Goal: Transaction & Acquisition: Download file/media

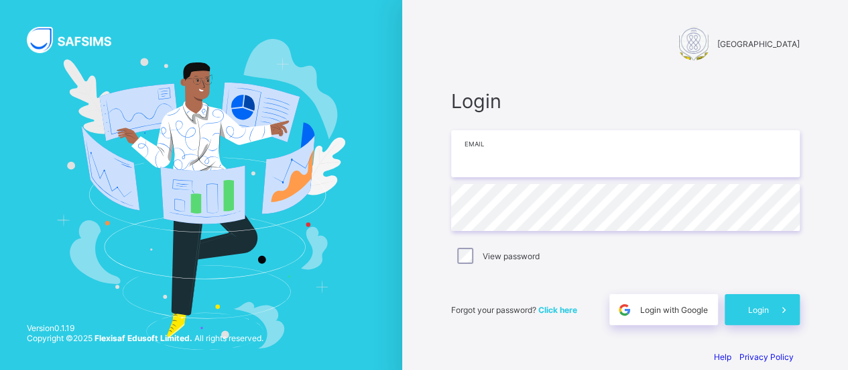
click at [510, 155] on input "email" at bounding box center [625, 153] width 349 height 47
type input "**********"
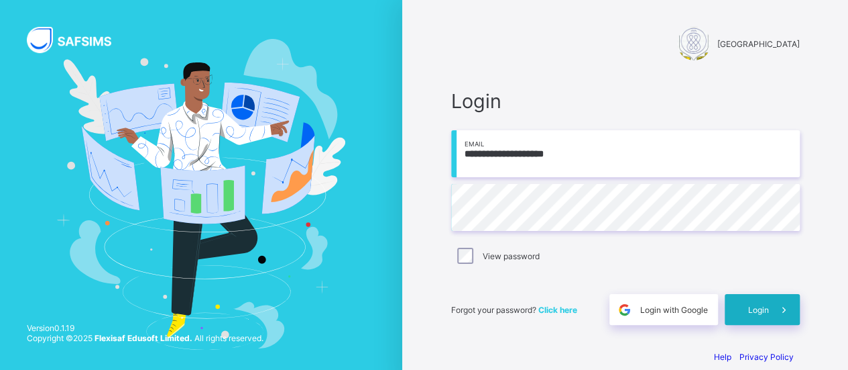
click at [769, 303] on div "Login" at bounding box center [762, 309] width 75 height 31
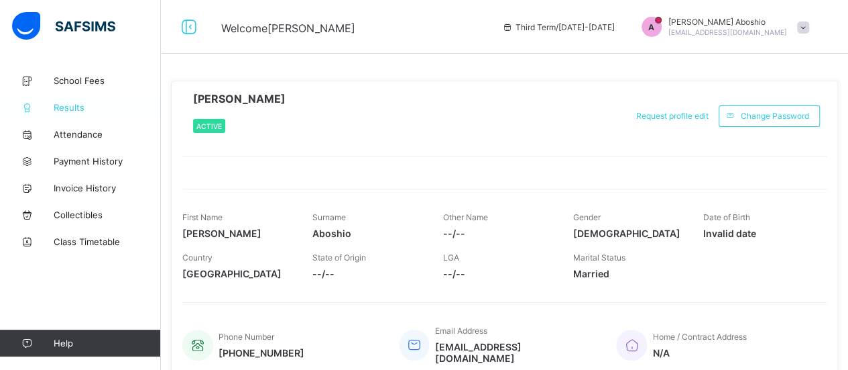
click at [74, 105] on span "Results" at bounding box center [107, 107] width 107 height 11
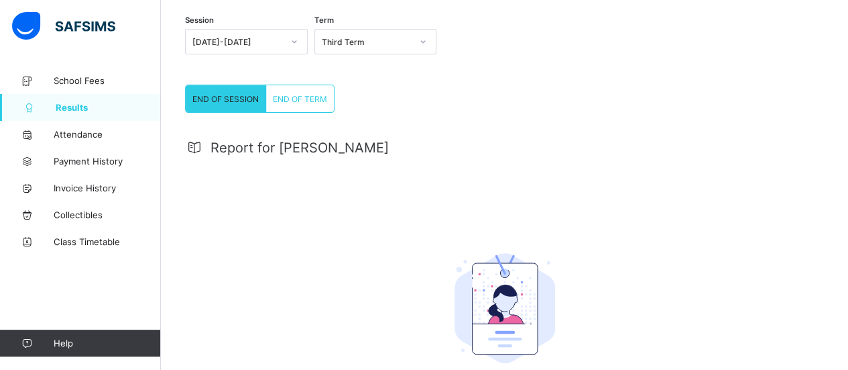
scroll to position [89, 0]
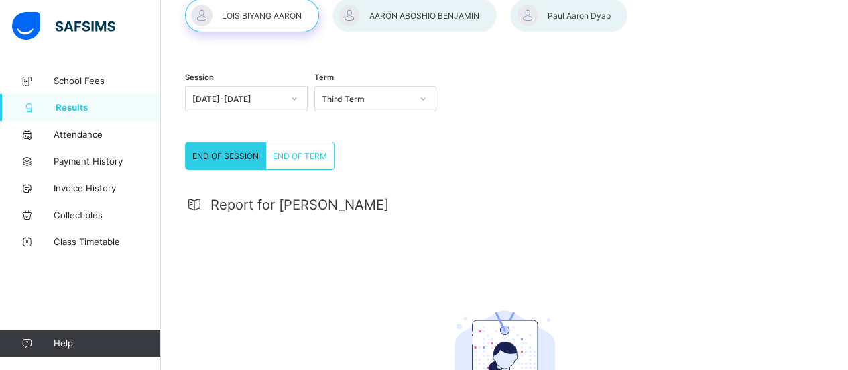
click at [291, 155] on span "END OF TERM" at bounding box center [300, 156] width 54 height 10
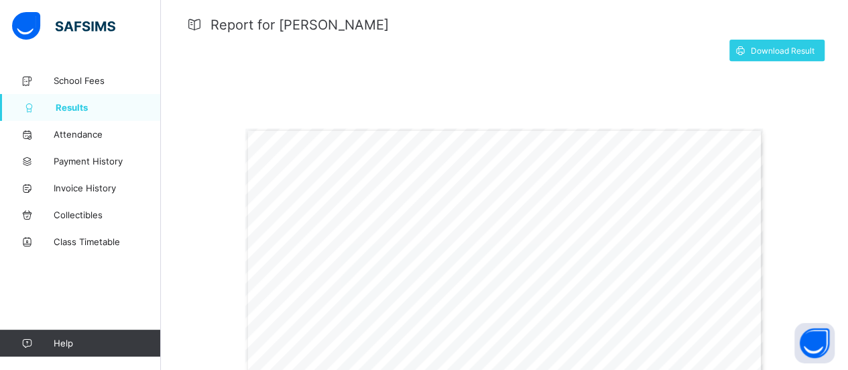
scroll to position [268, 0]
click at [775, 48] on span "Download Result" at bounding box center [783, 51] width 64 height 10
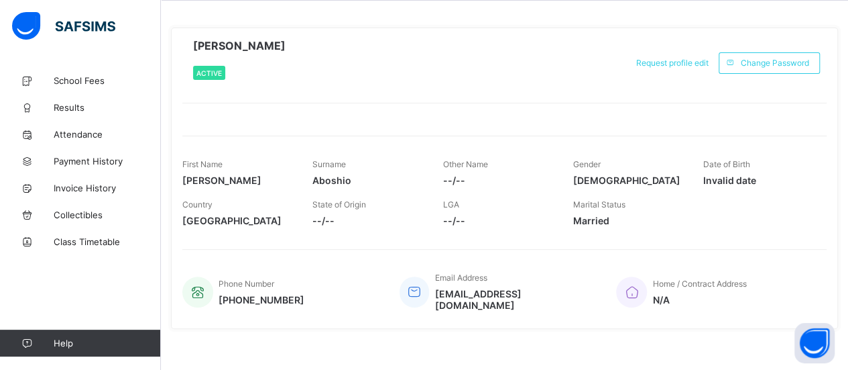
scroll to position [54, 0]
click at [72, 103] on span "Results" at bounding box center [107, 107] width 107 height 11
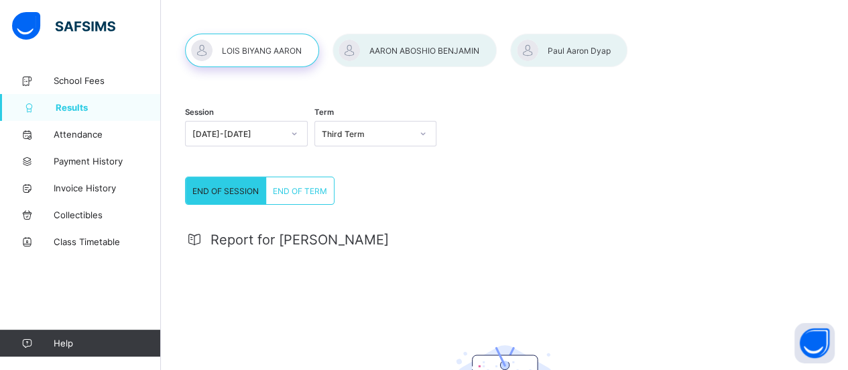
click at [412, 46] on div at bounding box center [415, 51] width 164 height 34
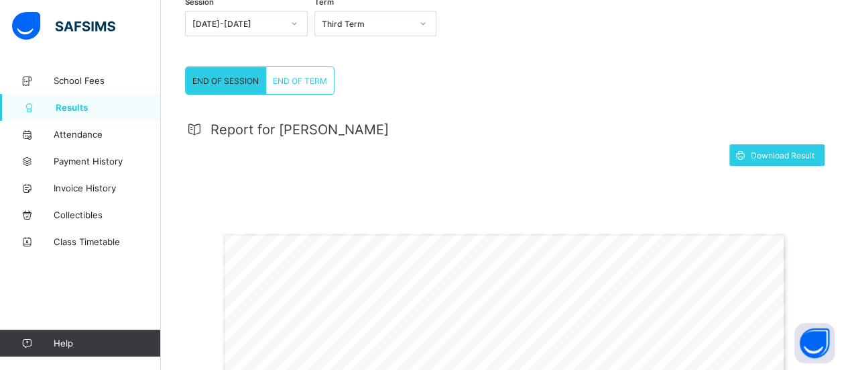
scroll to position [144, 0]
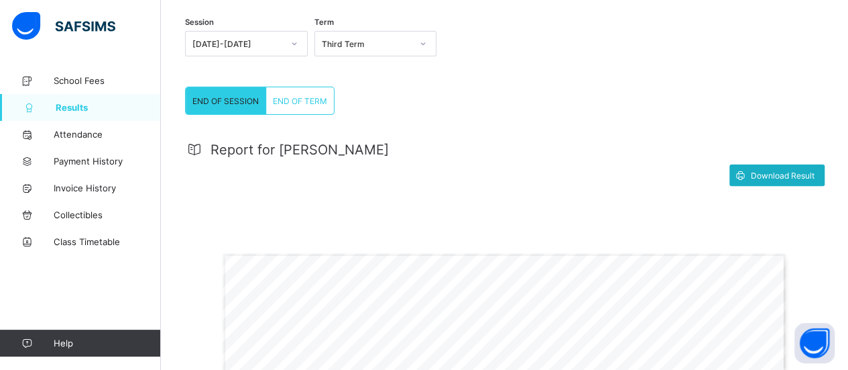
click at [782, 172] on span "Download Result" at bounding box center [783, 175] width 64 height 10
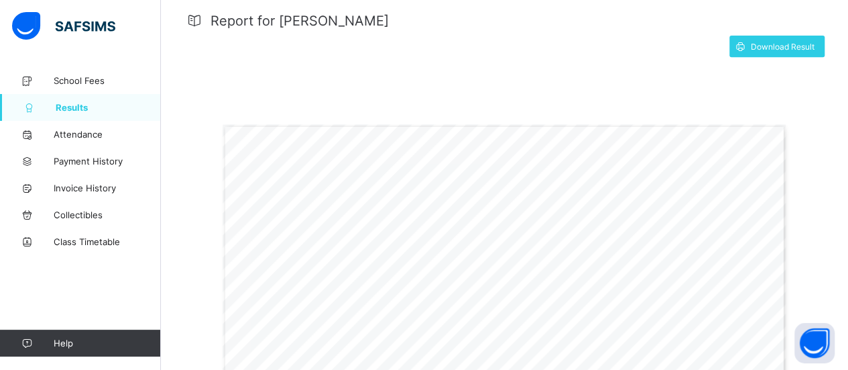
scroll to position [233, 0]
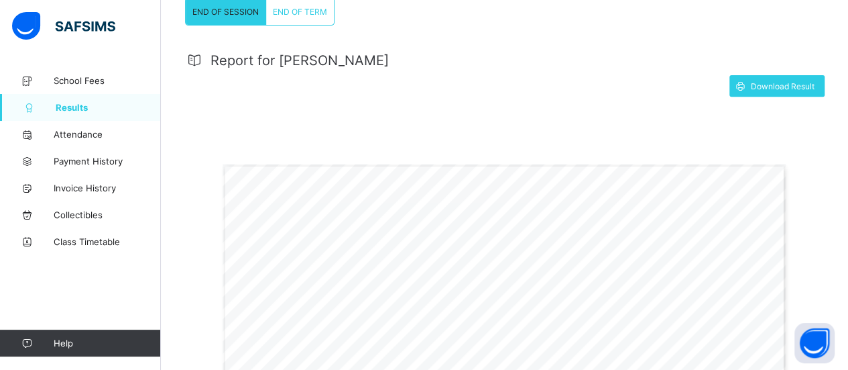
click at [283, 10] on span "END OF TERM" at bounding box center [300, 12] width 54 height 10
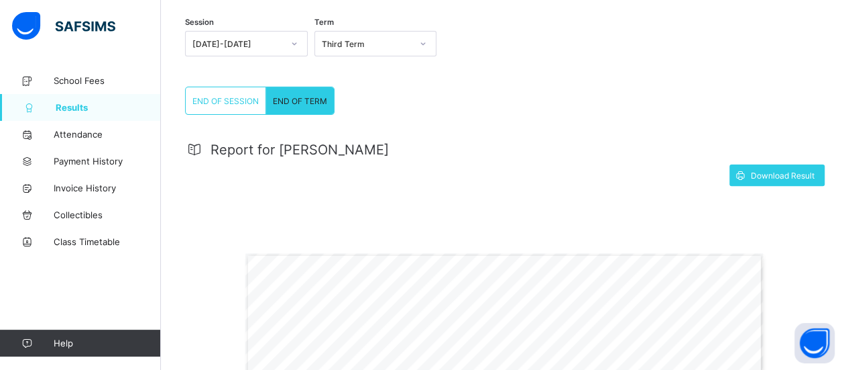
scroll to position [144, 0]
click at [781, 170] on span "Download Result" at bounding box center [783, 175] width 64 height 10
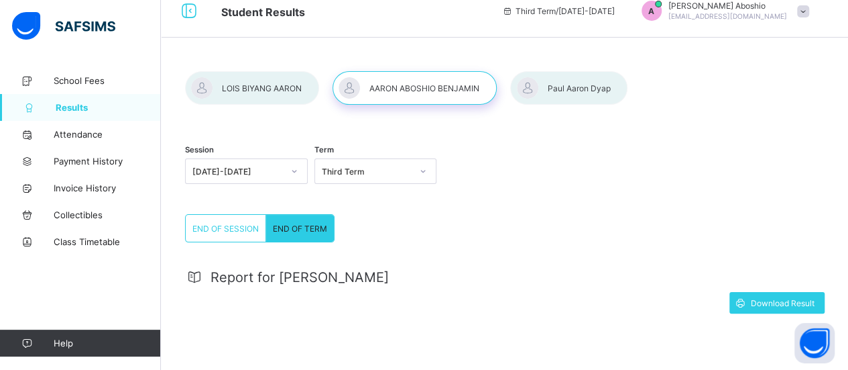
scroll to position [0, 0]
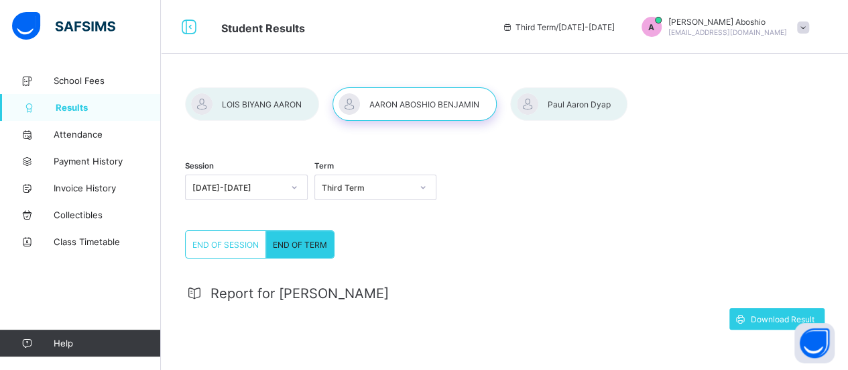
click at [565, 99] on div at bounding box center [568, 104] width 117 height 34
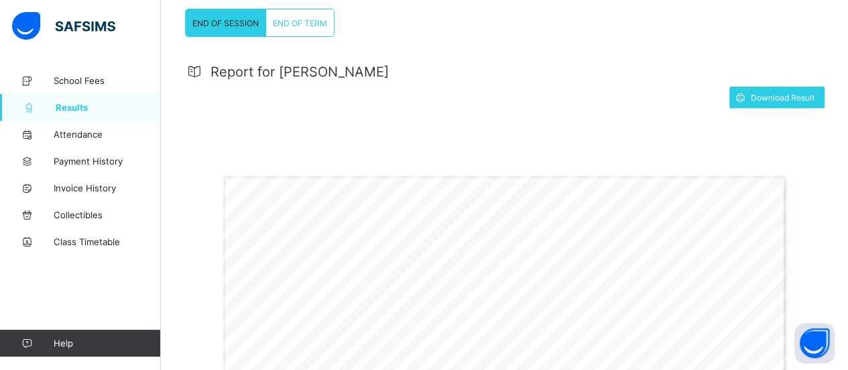
scroll to position [268, 0]
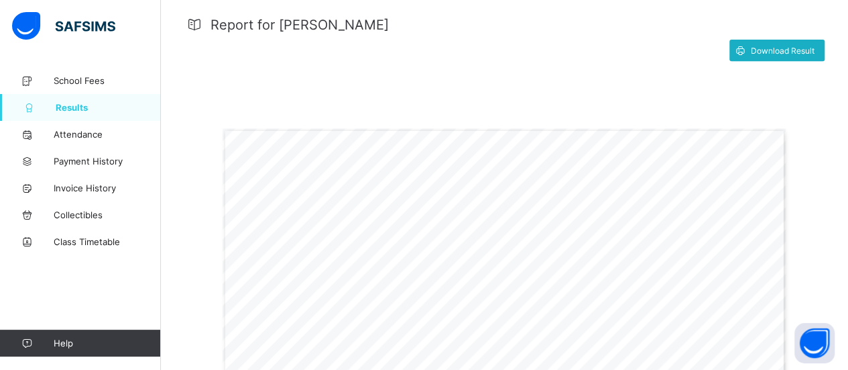
click at [794, 50] on span "Download Result" at bounding box center [783, 51] width 64 height 10
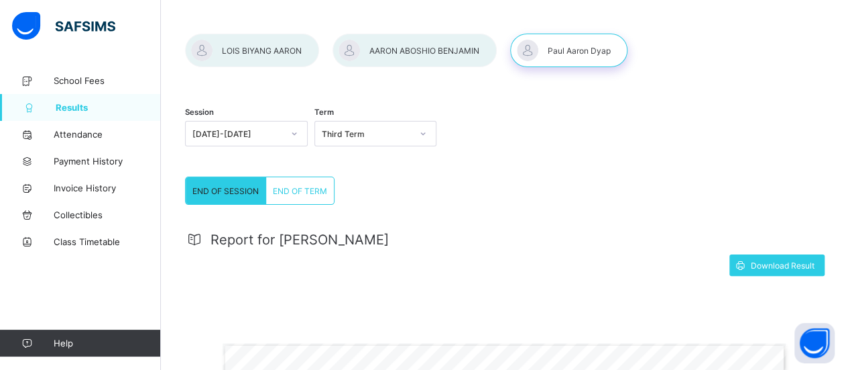
scroll to position [0, 0]
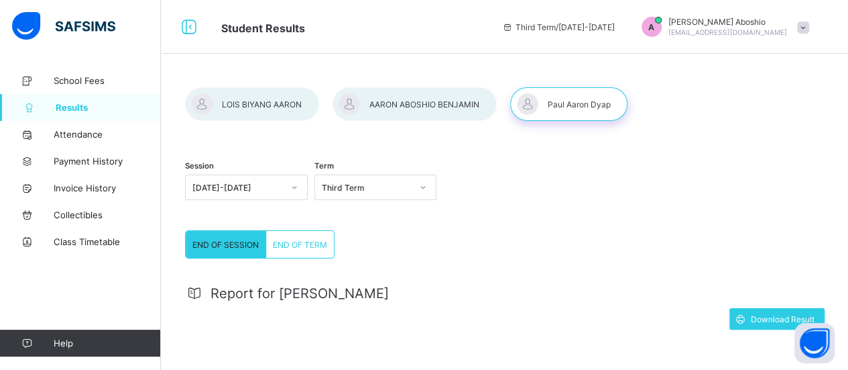
click at [298, 242] on span "END OF TERM" at bounding box center [300, 244] width 54 height 10
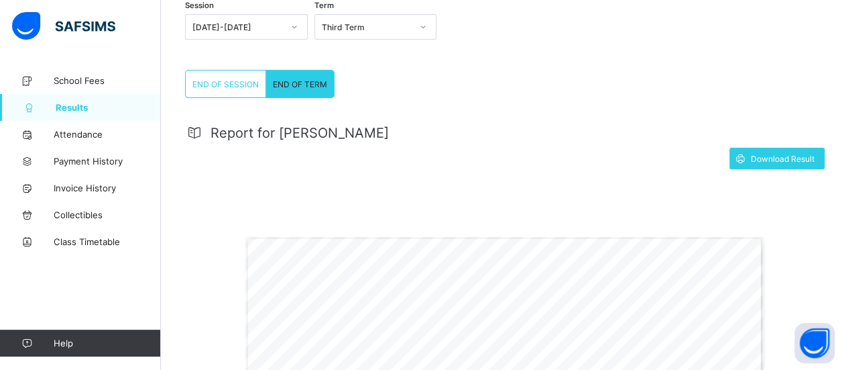
scroll to position [142, 0]
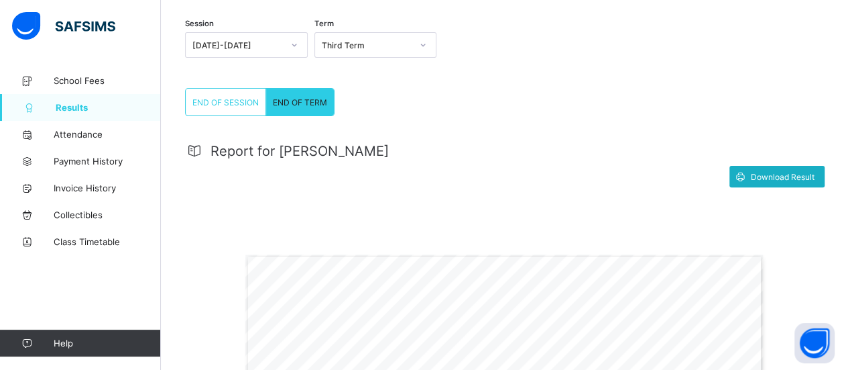
click at [781, 172] on span "Download Result" at bounding box center [783, 177] width 64 height 10
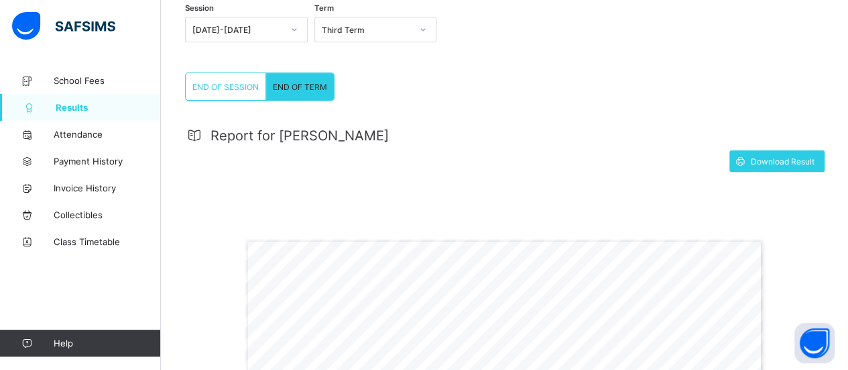
scroll to position [49, 0]
